Goal: Task Accomplishment & Management: Manage account settings

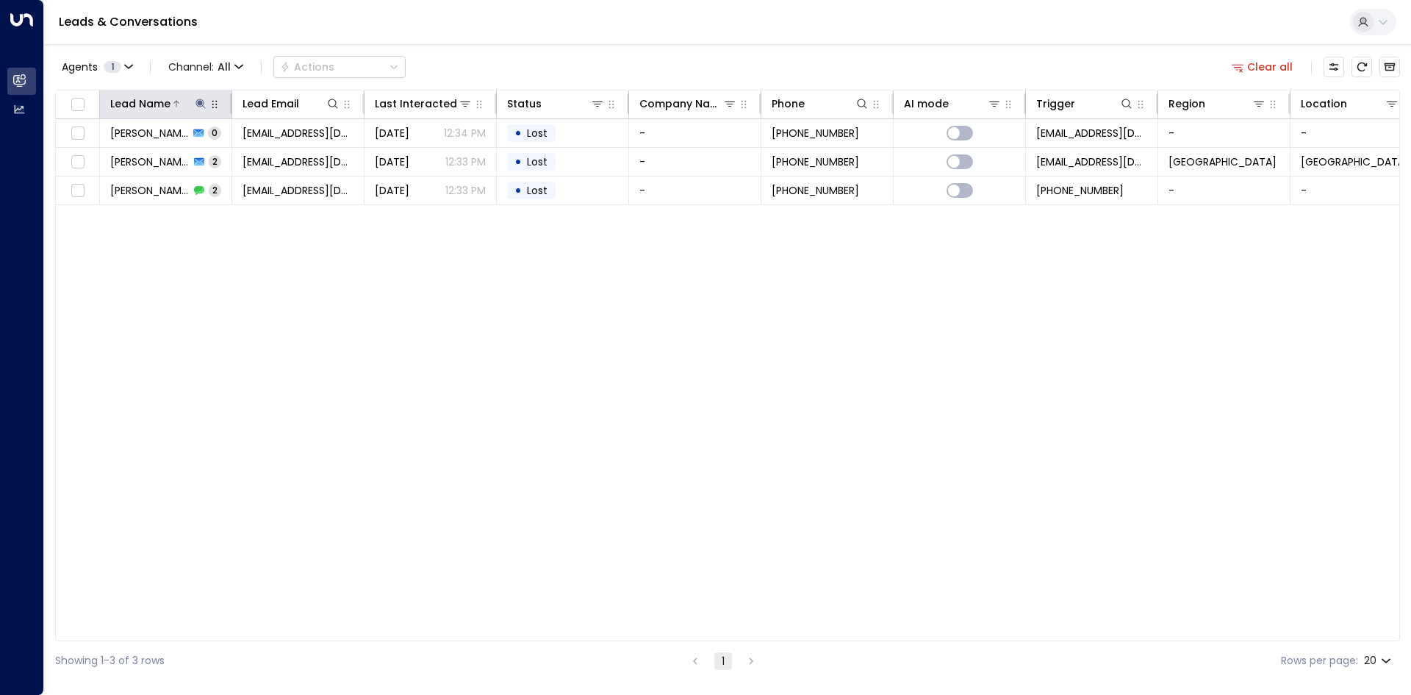
click at [201, 107] on icon at bounding box center [201, 104] width 12 height 12
click at [283, 158] on button "button" at bounding box center [292, 157] width 19 height 19
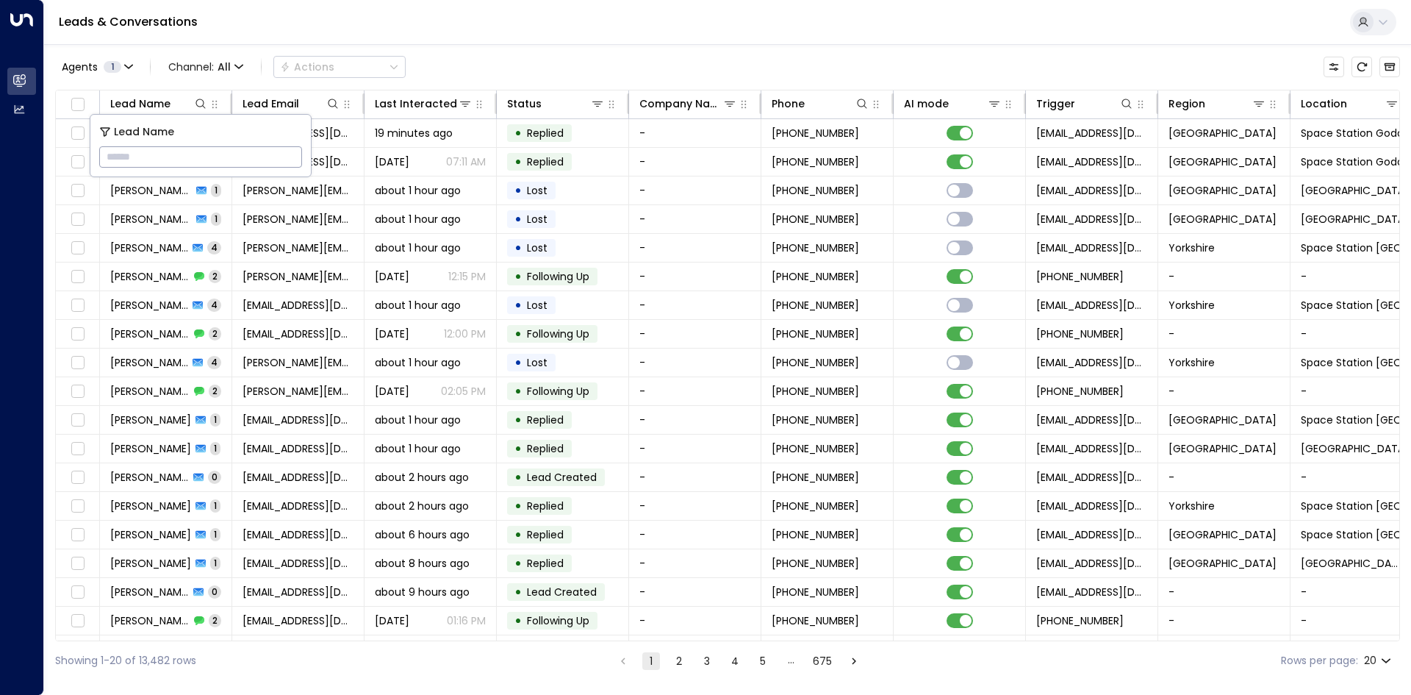
click at [488, 45] on div "Agents 1 Channel: All Actions Lead Name Lead Email Last Interacted Status Compa…" at bounding box center [727, 362] width 1345 height 636
click at [428, 101] on div "Last Interacted" at bounding box center [410, 104] width 70 height 18
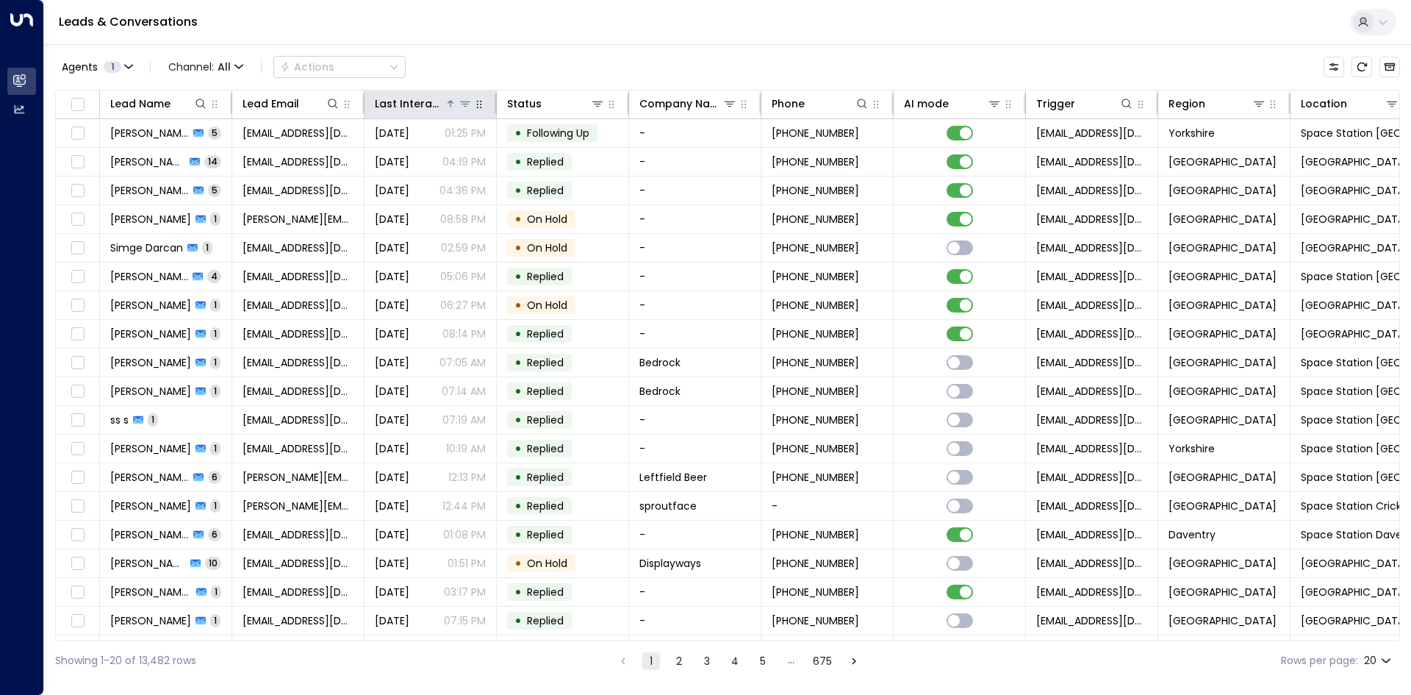
click at [428, 101] on div "Last Interacted" at bounding box center [410, 104] width 70 height 18
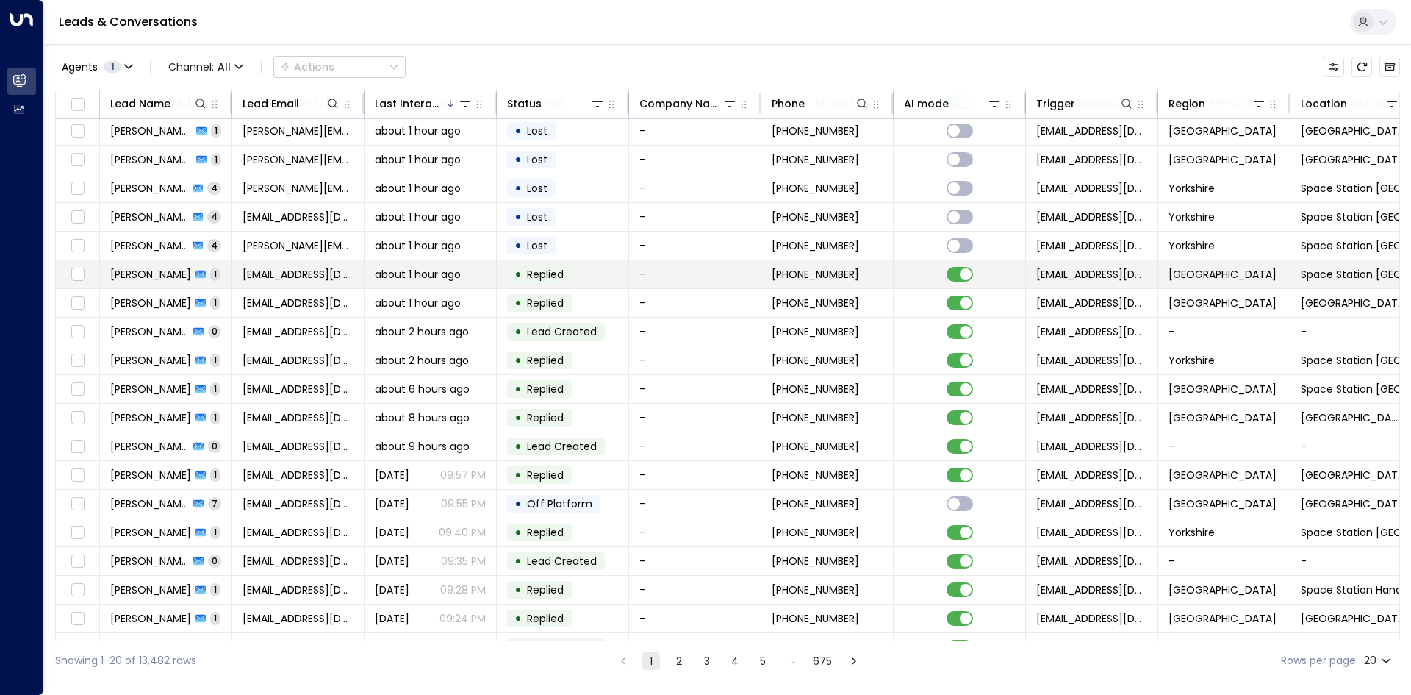
scroll to position [57, 0]
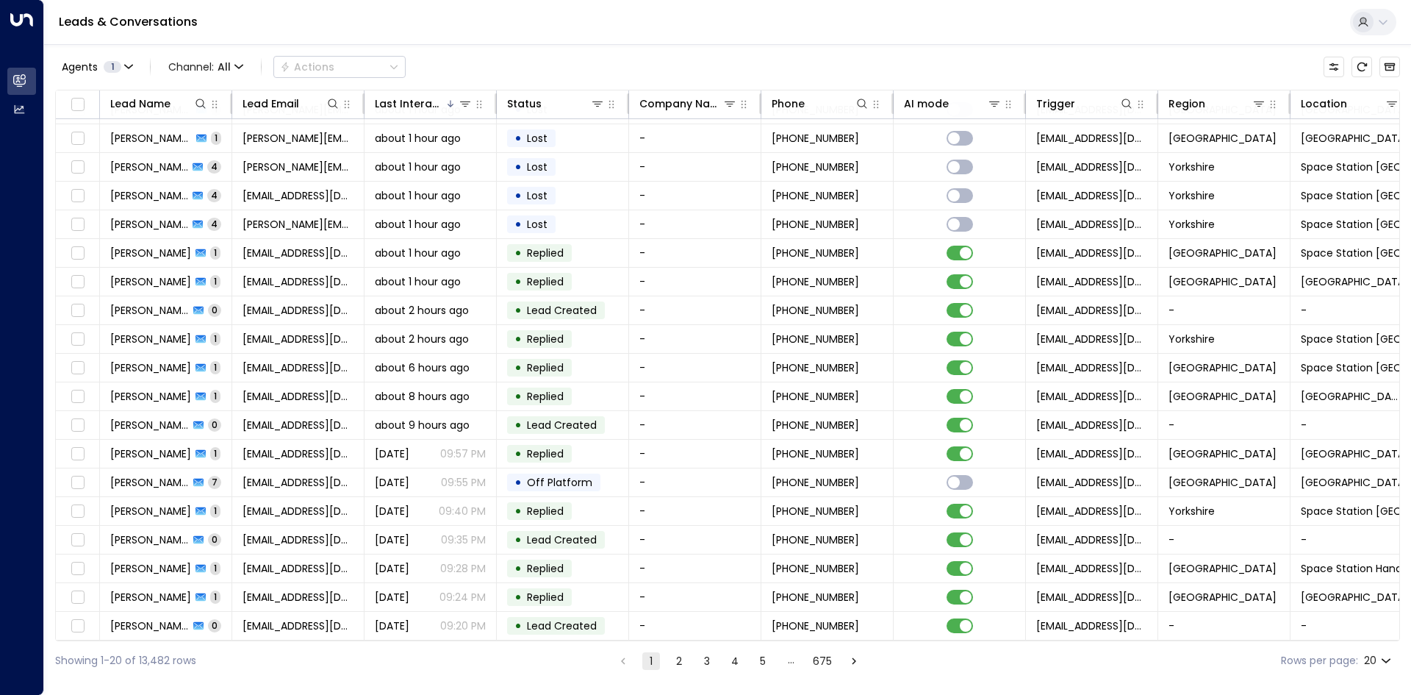
click at [673, 670] on div "Showing 1-20 of 13,482 rows 1 2 3 4 5 … 675 Rows per page: 20 **" at bounding box center [727, 660] width 1345 height 39
click at [680, 662] on button "2" at bounding box center [679, 661] width 18 height 18
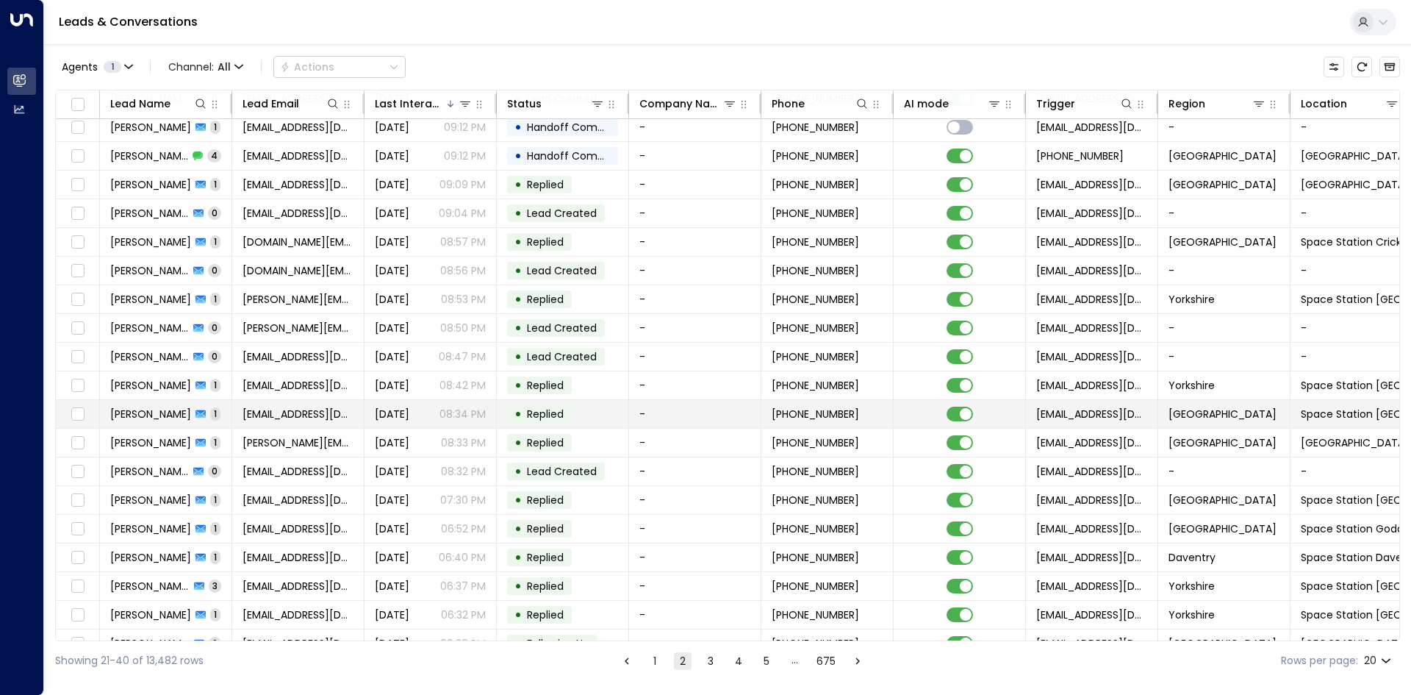
scroll to position [57, 0]
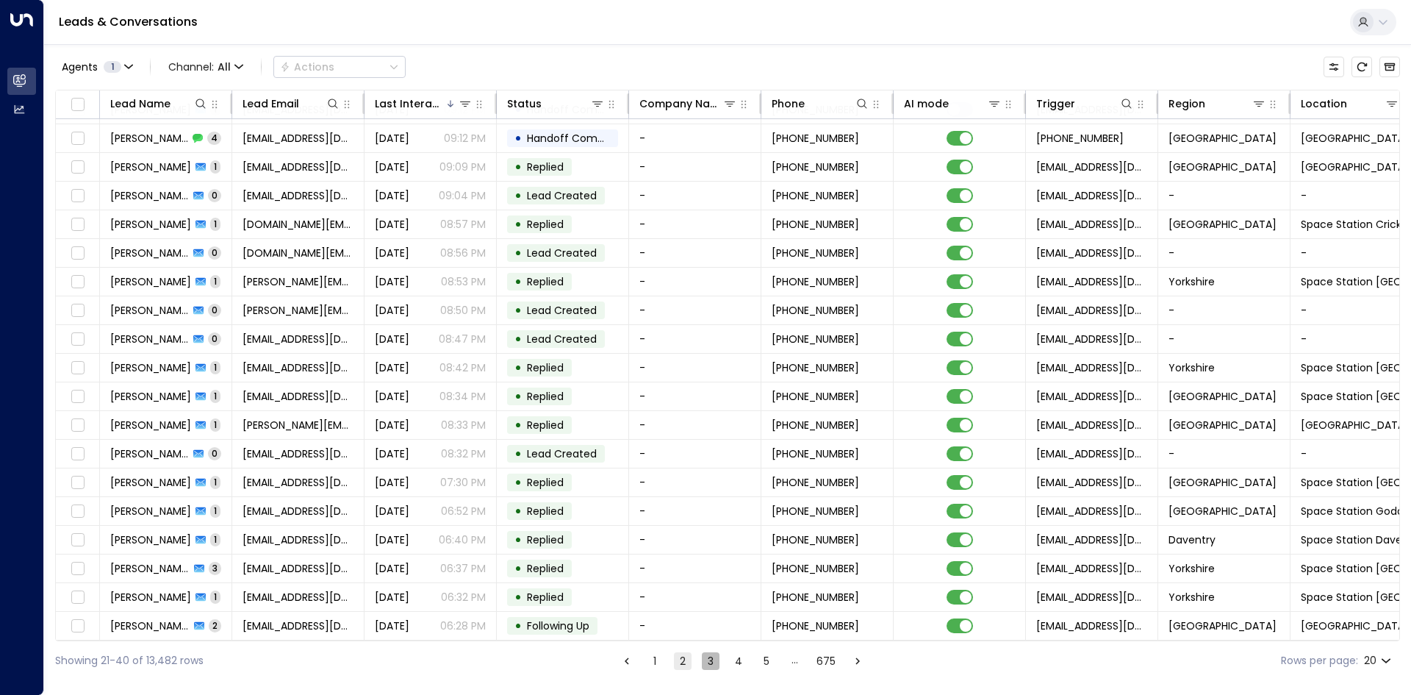
click at [702, 662] on button "3" at bounding box center [711, 661] width 18 height 18
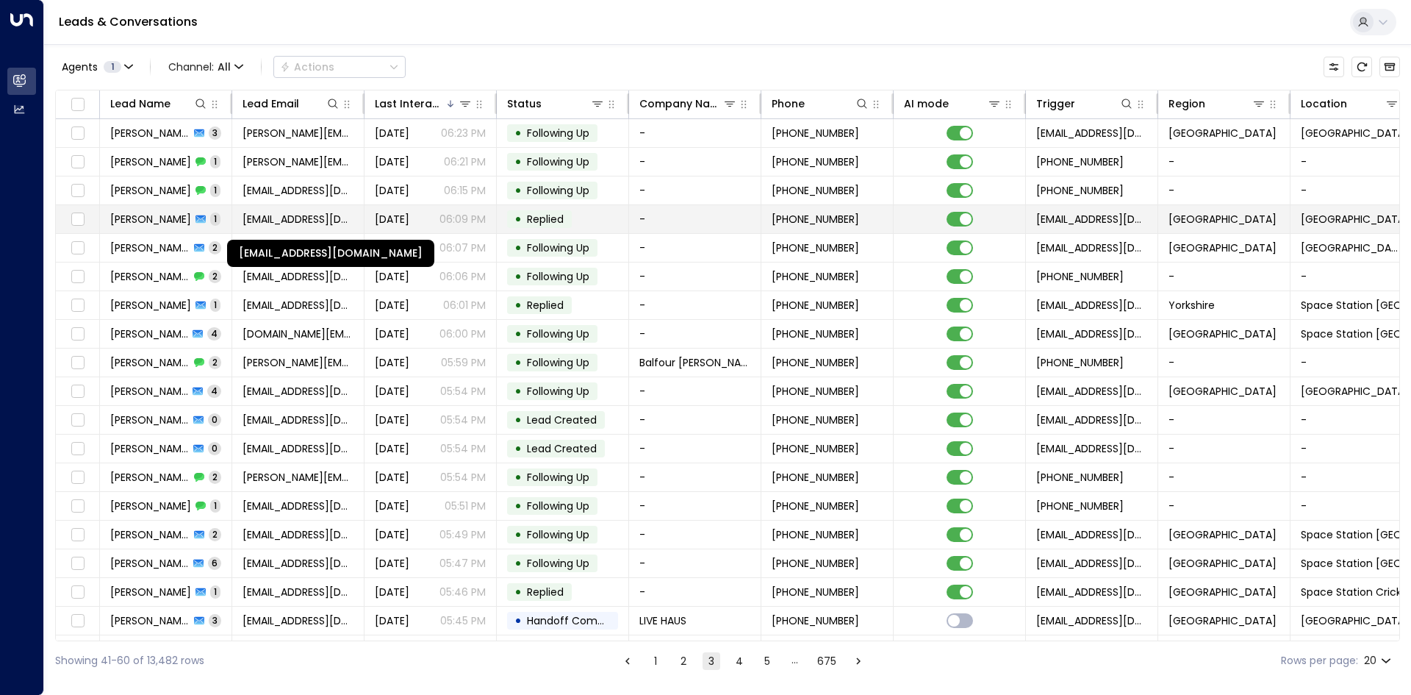
click at [271, 216] on span "[EMAIL_ADDRESS][DOMAIN_NAME]" at bounding box center [298, 219] width 111 height 15
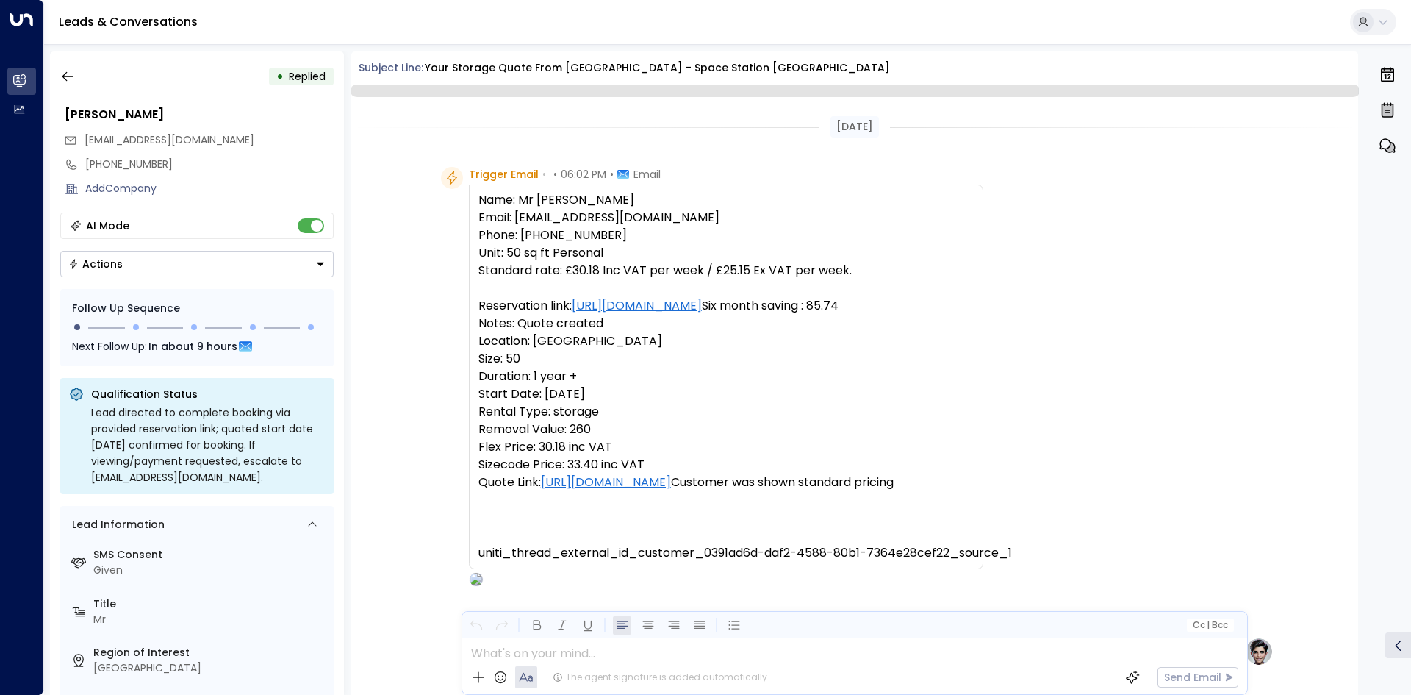
scroll to position [683, 0]
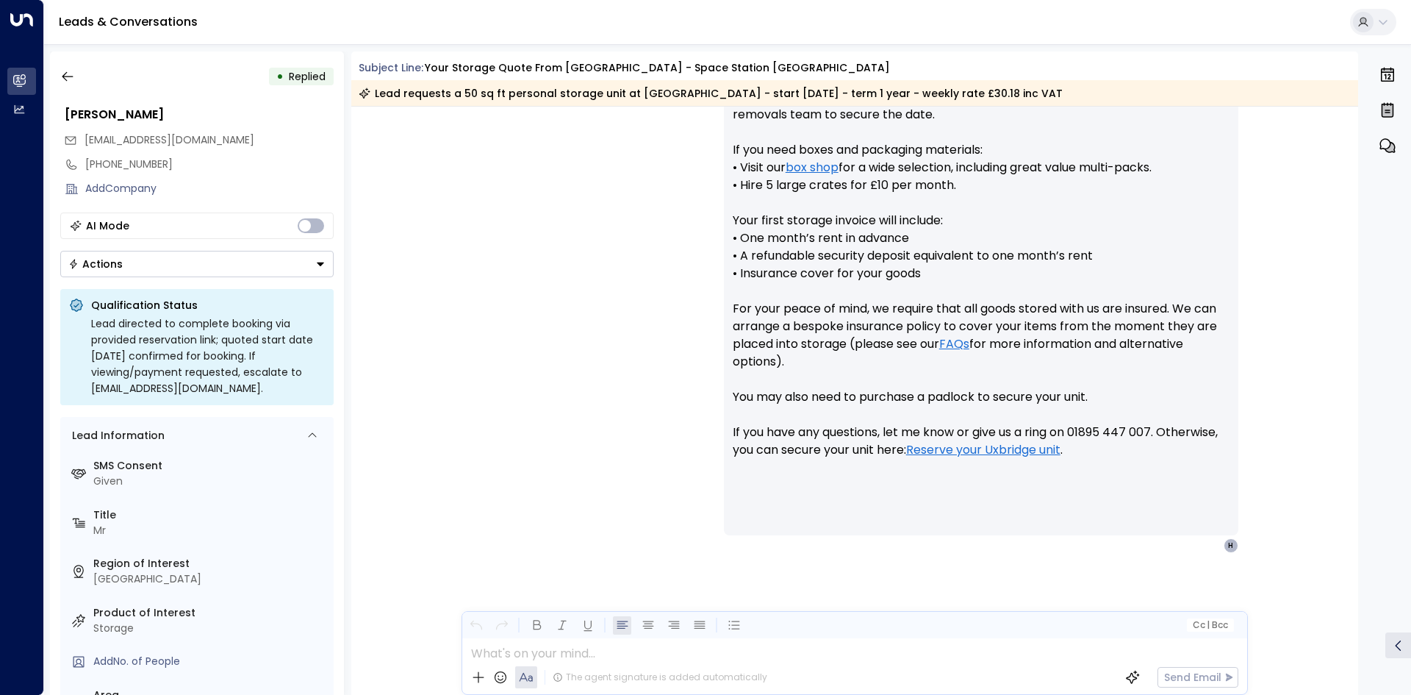
click at [315, 263] on icon "Button group with a nested menu" at bounding box center [320, 264] width 10 height 10
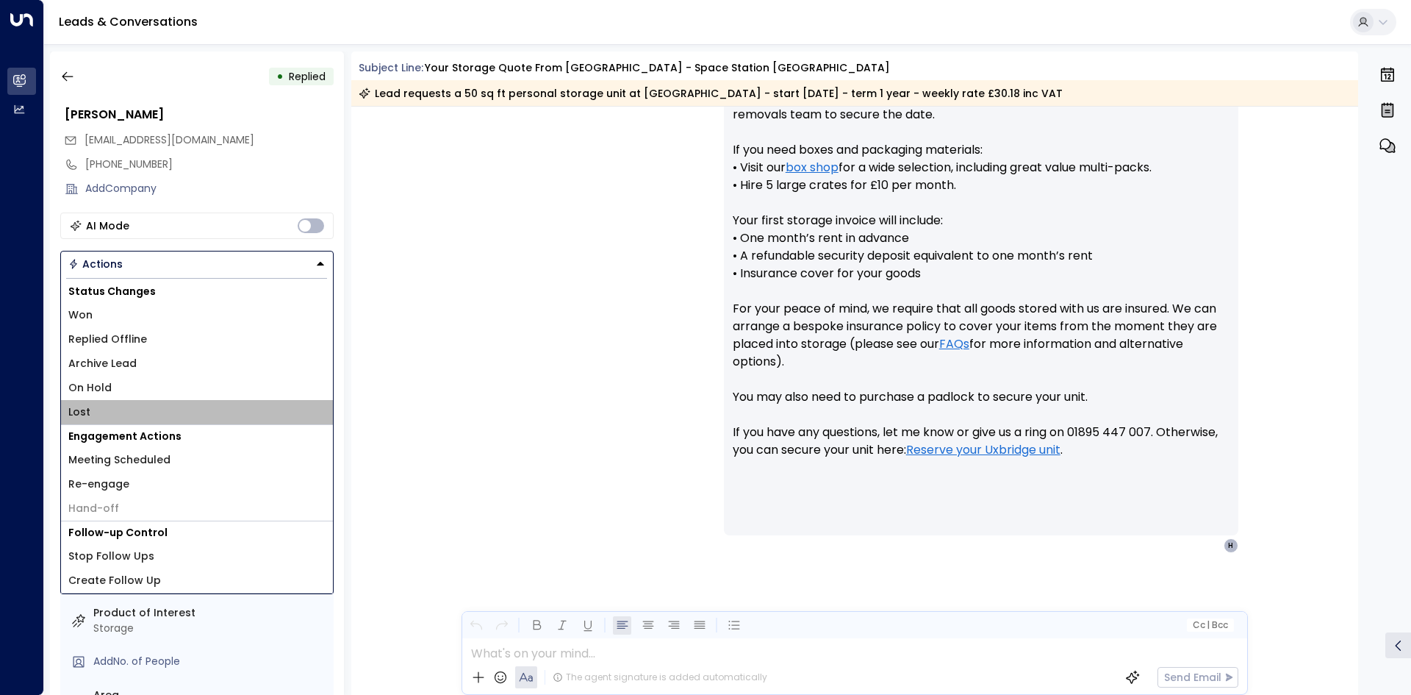
click at [137, 416] on li "Lost" at bounding box center [197, 412] width 272 height 24
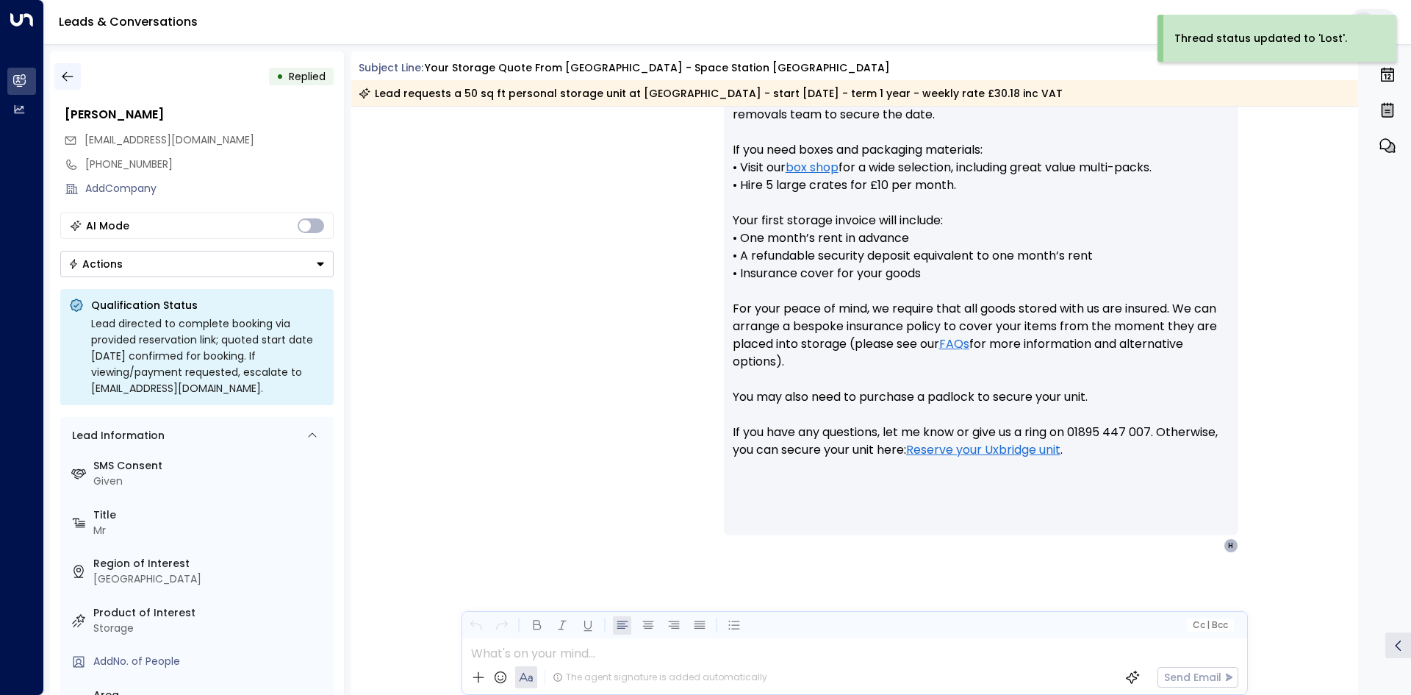
click at [68, 84] on button "button" at bounding box center [67, 76] width 26 height 26
